Goal: Information Seeking & Learning: Learn about a topic

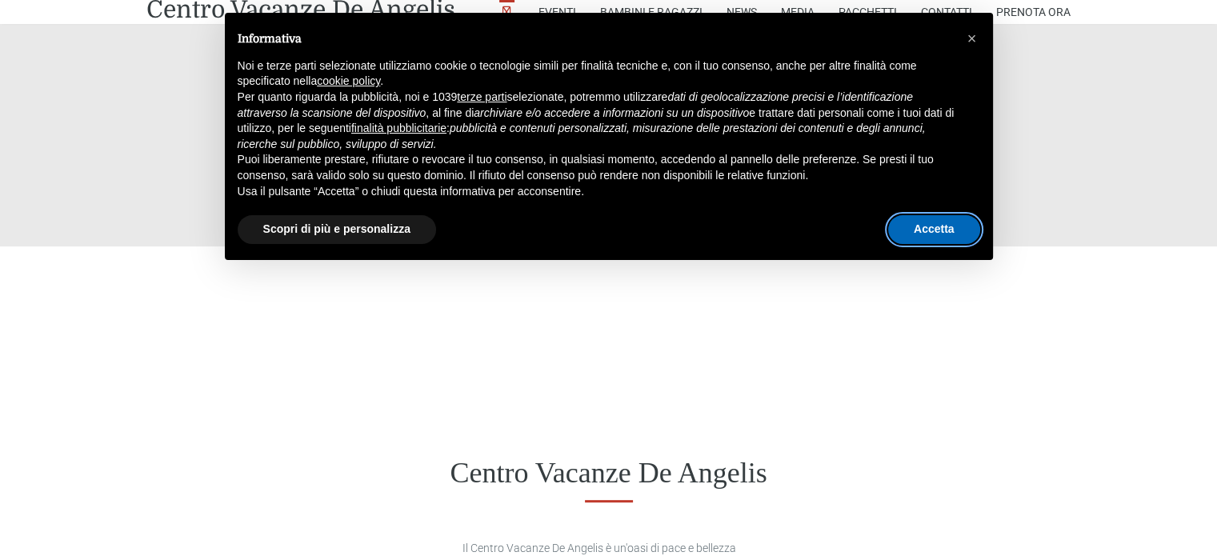
click at [938, 232] on button "Accetta" at bounding box center [934, 229] width 92 height 29
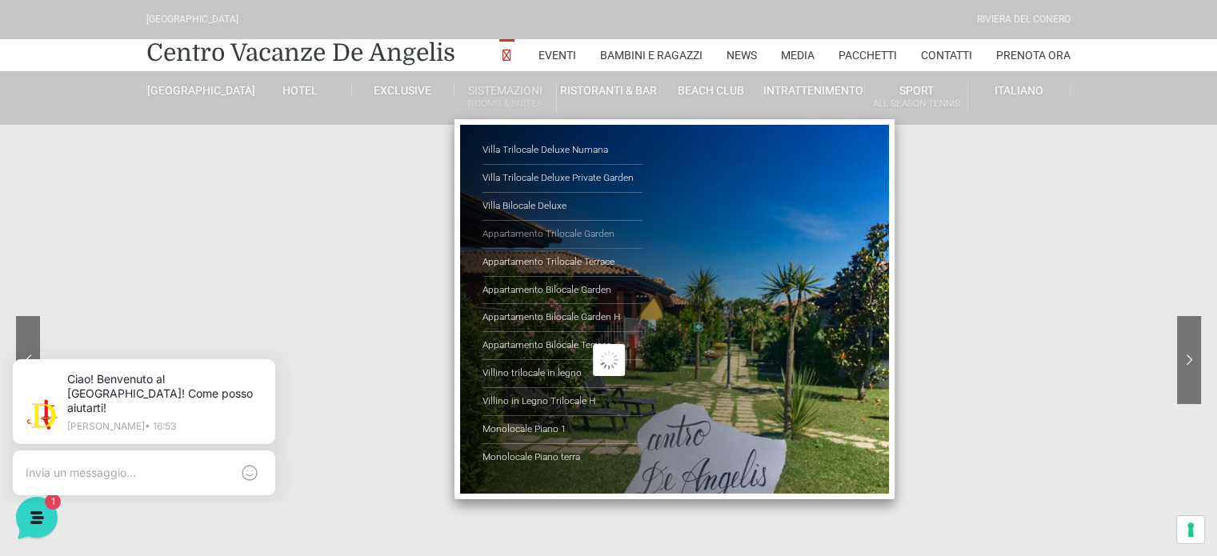
click at [566, 223] on link "Appartamento Trilocale Garden" at bounding box center [563, 235] width 160 height 28
click at [571, 234] on link "Appartamento Trilocale Garden" at bounding box center [563, 235] width 160 height 28
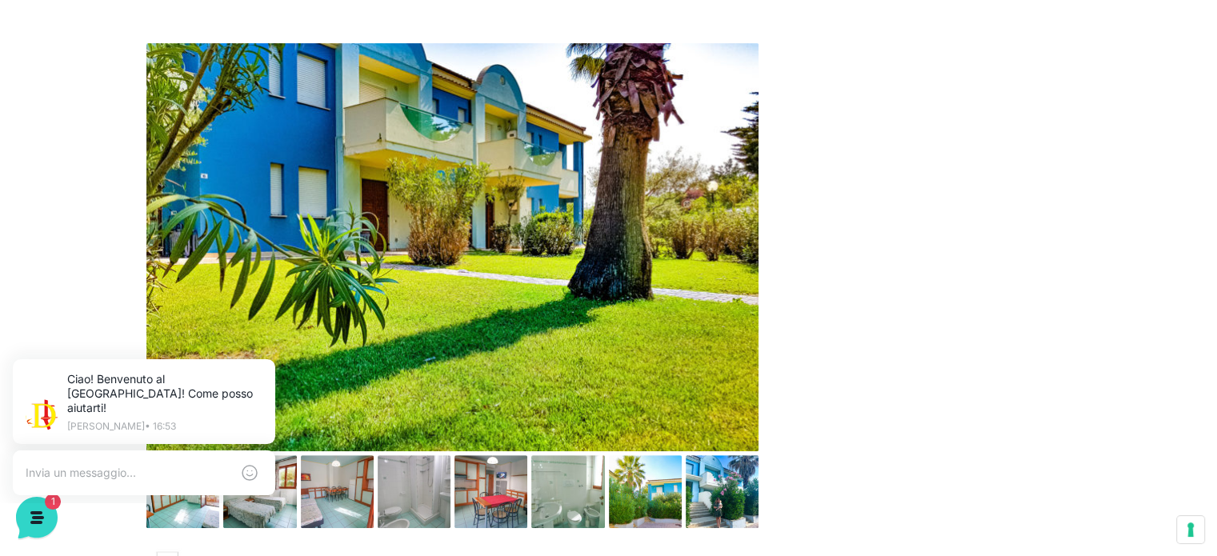
scroll to position [800, 0]
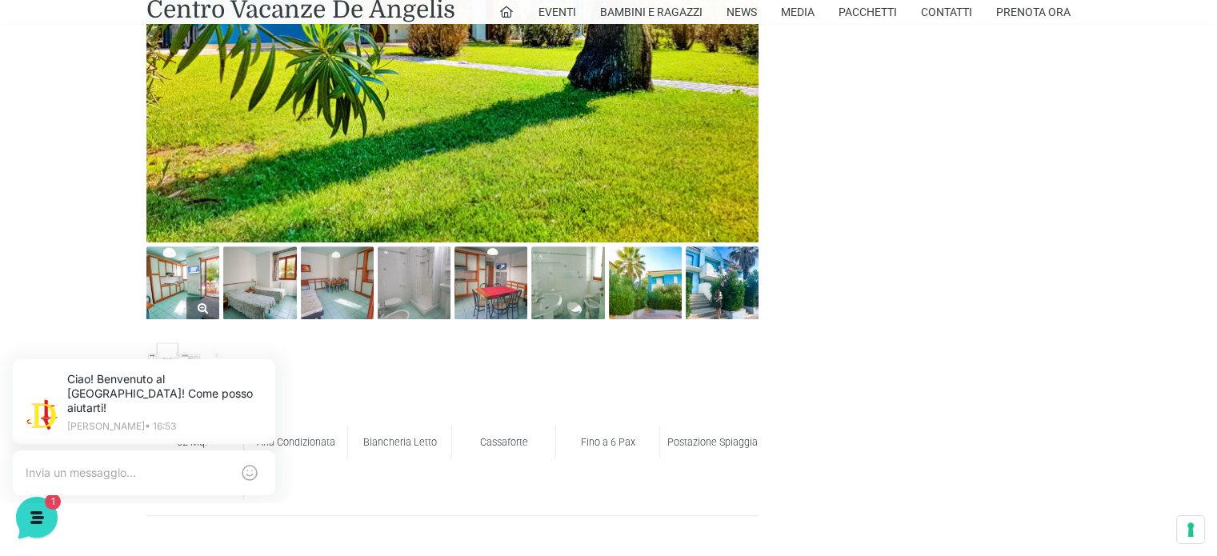
click at [170, 280] on img at bounding box center [182, 282] width 73 height 73
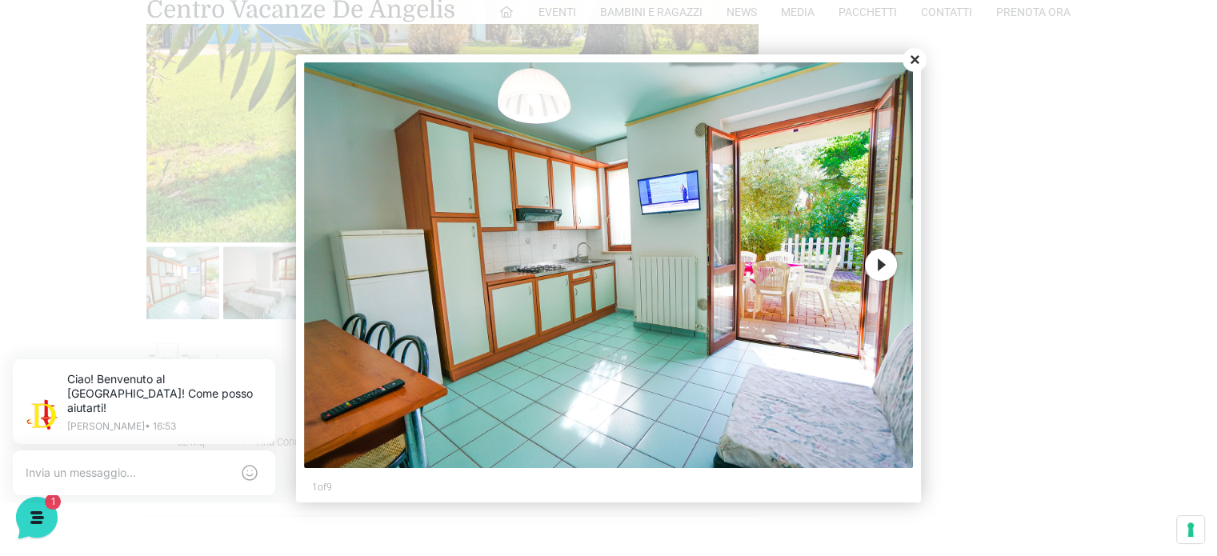
click at [867, 262] on button "Next" at bounding box center [881, 265] width 32 height 32
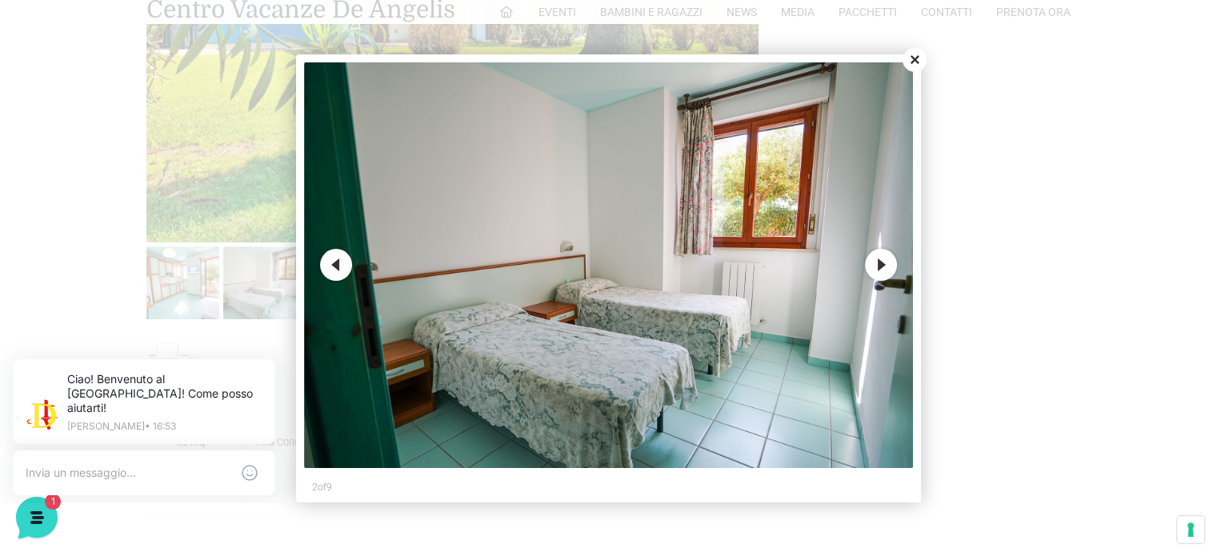
click at [868, 262] on button "Next" at bounding box center [881, 265] width 32 height 32
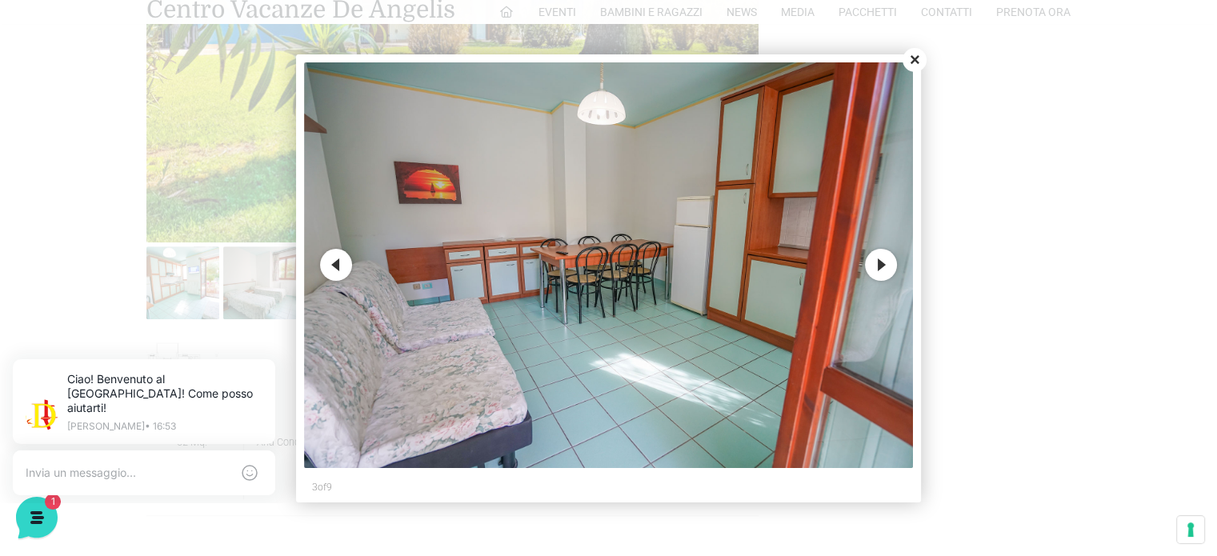
click at [871, 262] on button "Next" at bounding box center [881, 265] width 32 height 32
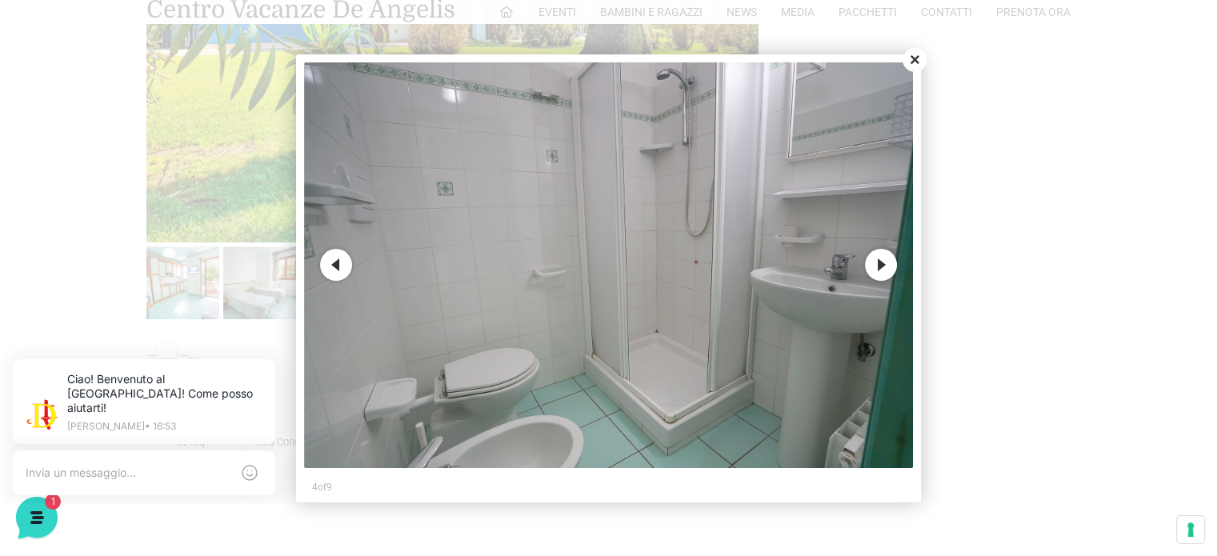
click at [909, 62] on button "Close" at bounding box center [915, 60] width 24 height 24
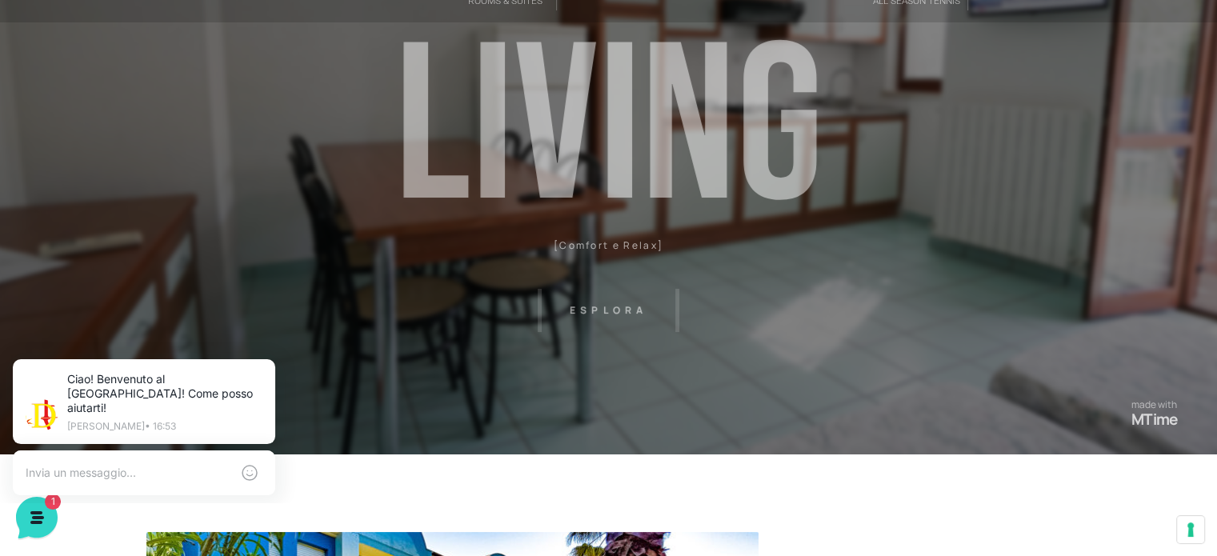
scroll to position [0, 0]
